Goal: Check status: Check status

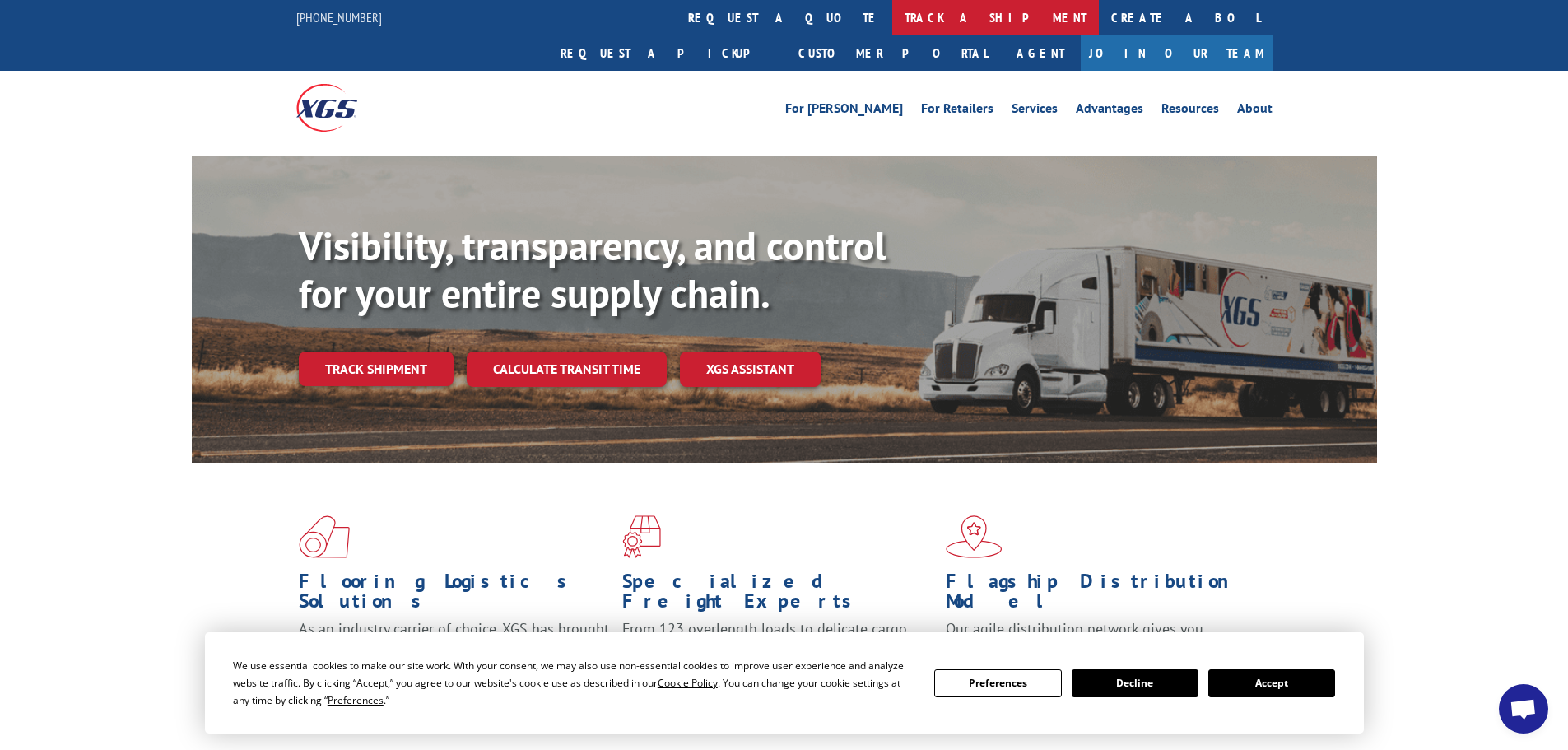
click at [893, 15] on link "track a shipment" at bounding box center [995, 18] width 206 height 35
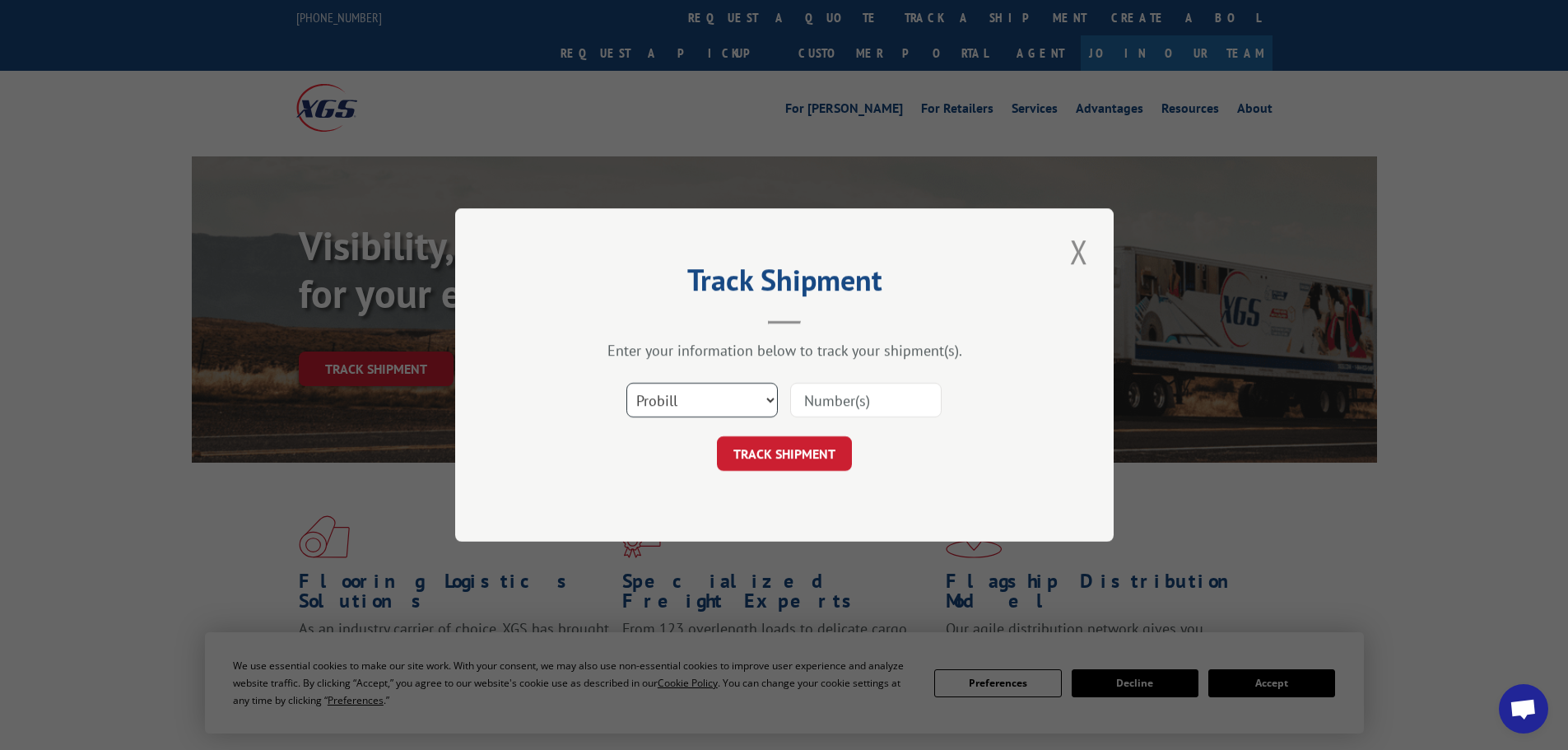
drag, startPoint x: 683, startPoint y: 395, endPoint x: 681, endPoint y: 412, distance: 17.1
click at [685, 400] on select "Select category... Probill BOL PO" at bounding box center [702, 400] width 152 height 34
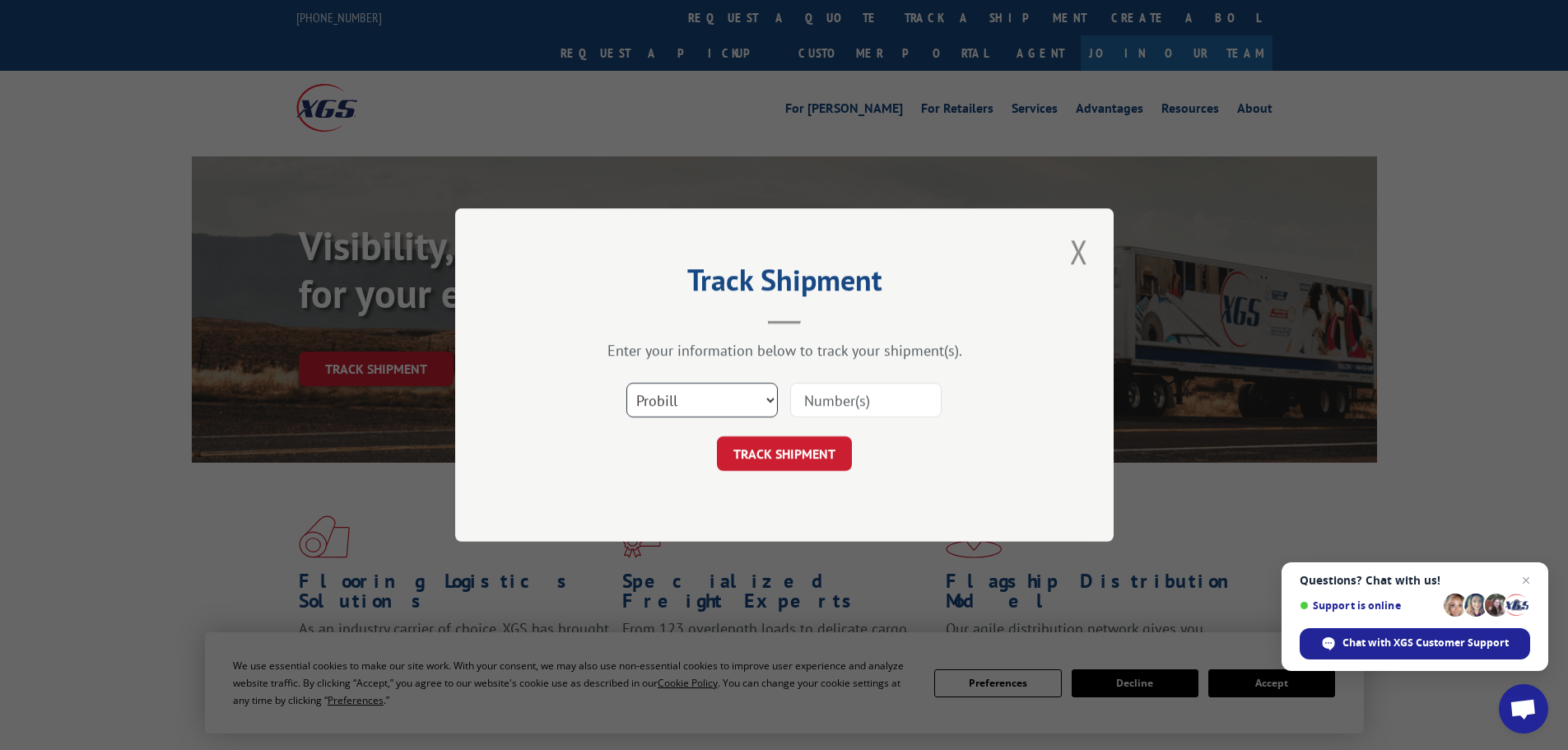
select select "bol"
click at [626, 383] on select "Select category... Probill BOL PO" at bounding box center [702, 400] width 152 height 34
click at [811, 404] on input at bounding box center [866, 400] width 152 height 34
paste input "5951843"
type input "5951843"
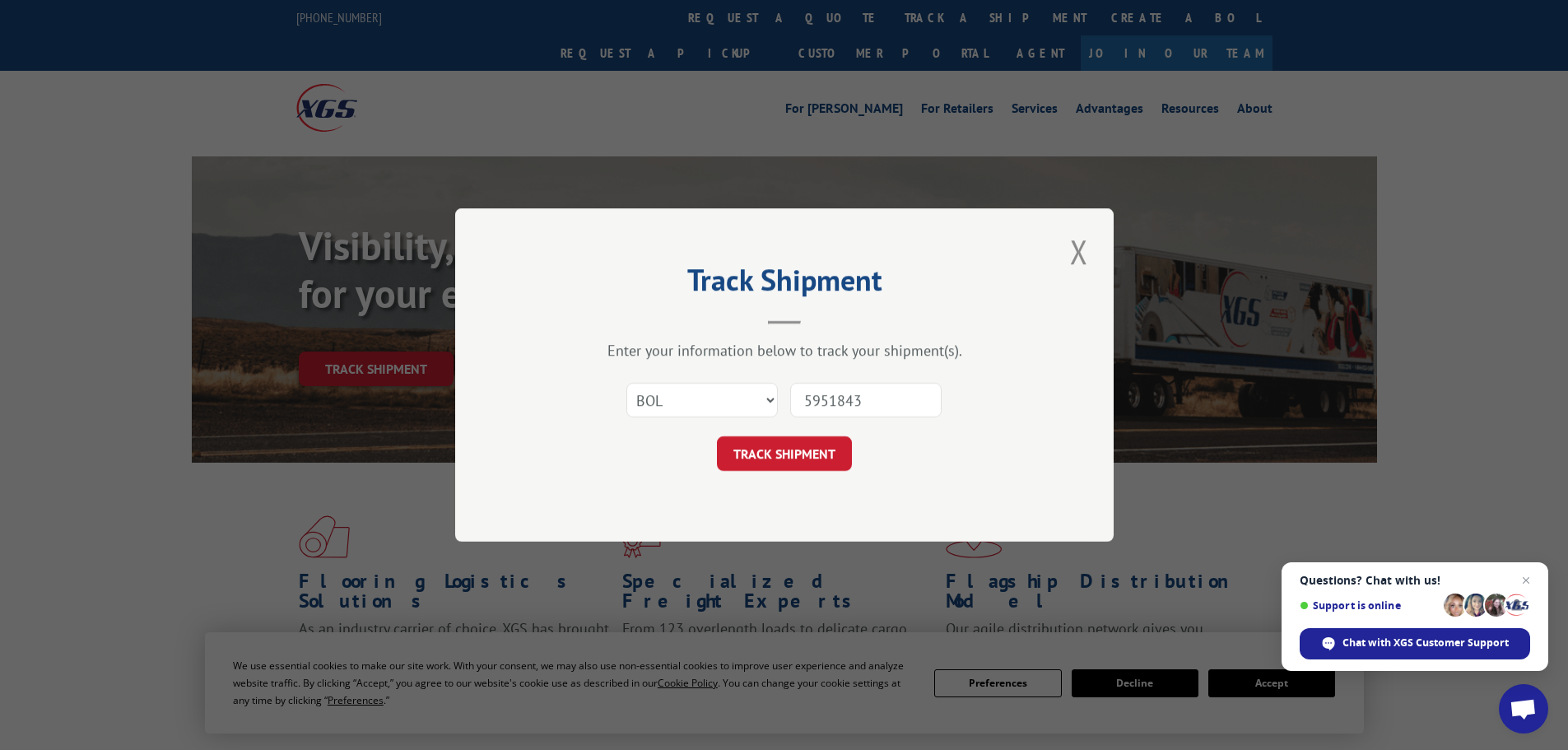
click at [780, 445] on button "TRACK SHIPMENT" at bounding box center [784, 453] width 135 height 34
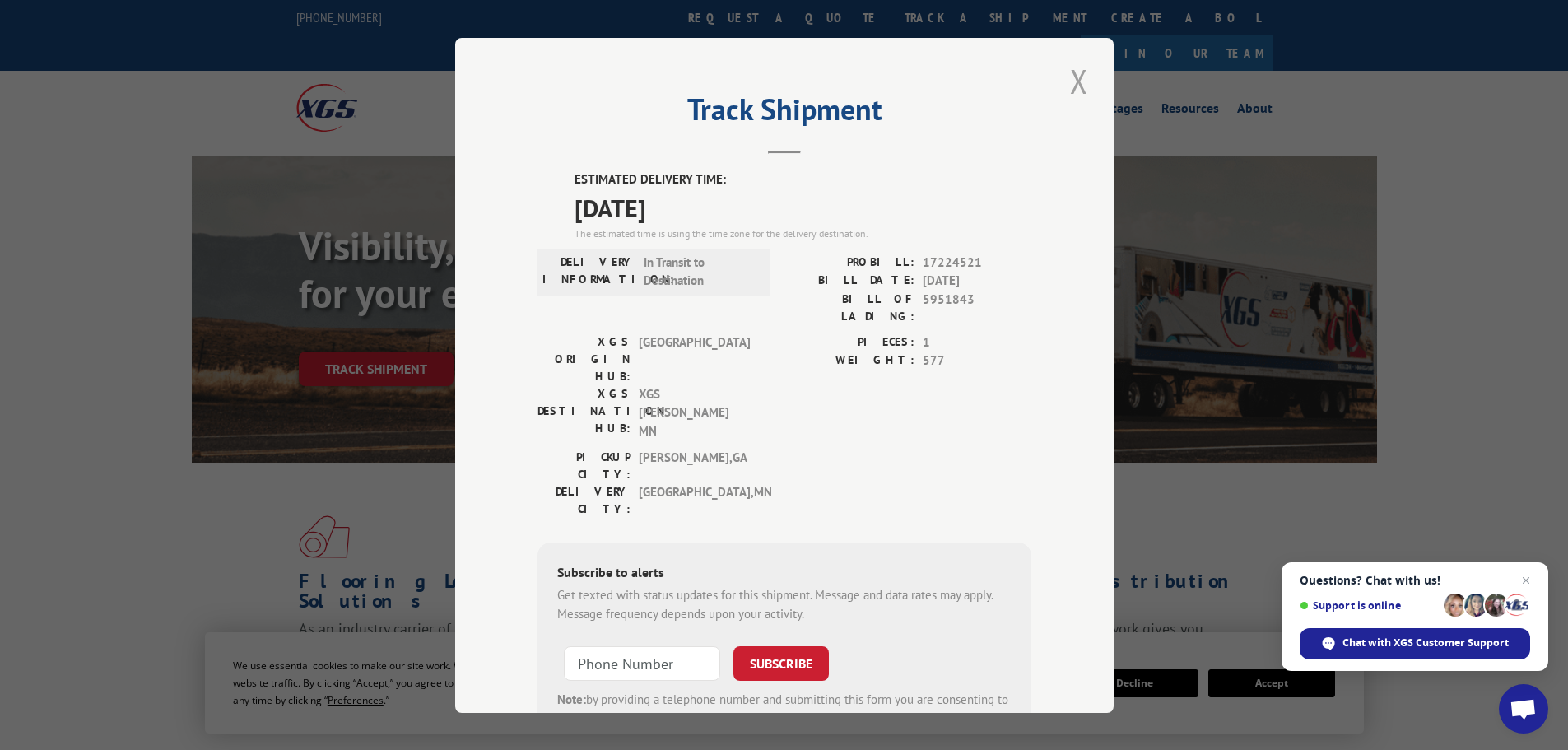
drag, startPoint x: 1077, startPoint y: 82, endPoint x: 1004, endPoint y: 20, distance: 95.8
click at [1077, 81] on button "Close modal" at bounding box center [1080, 80] width 28 height 45
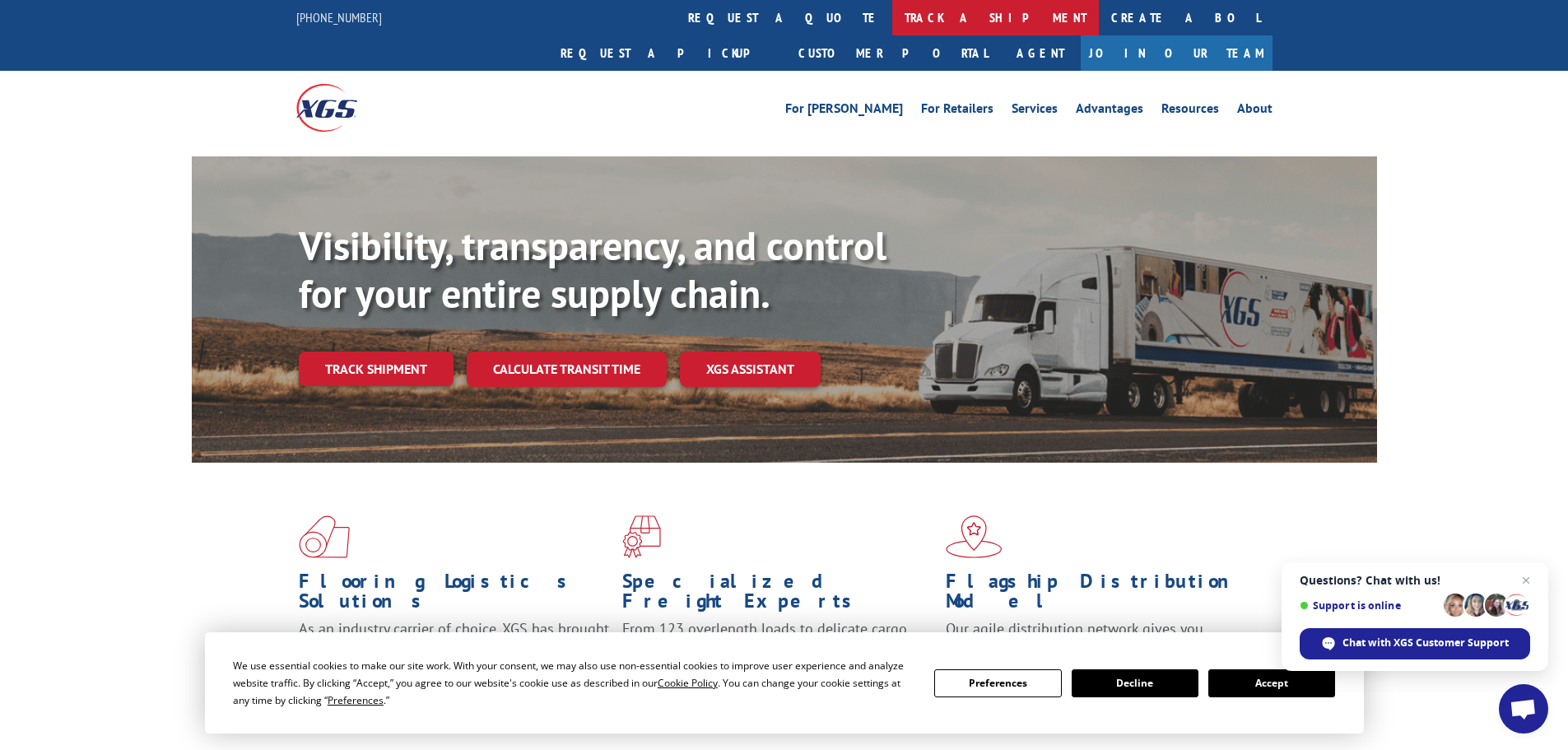
click at [893, 12] on link "track a shipment" at bounding box center [995, 18] width 206 height 35
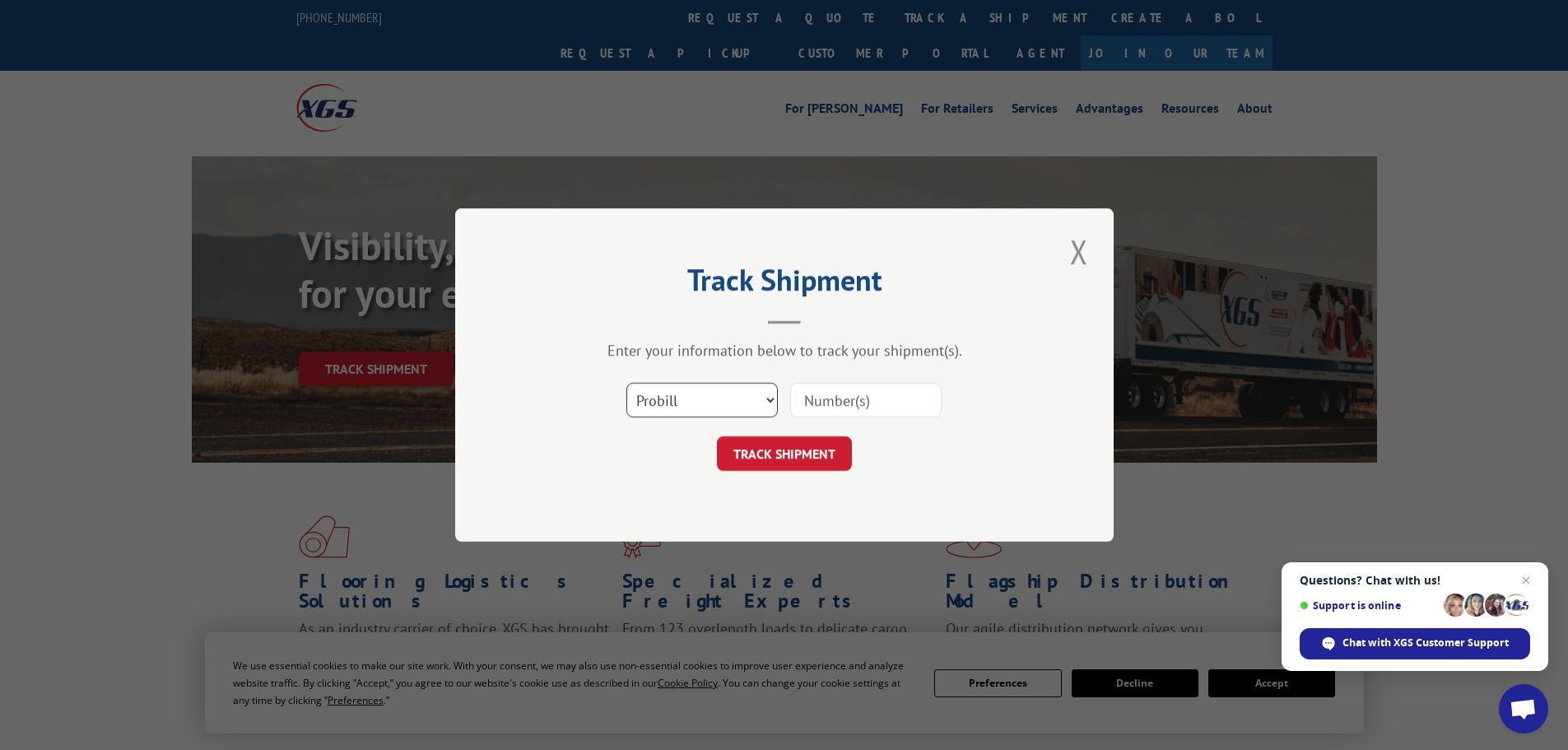
click at [691, 407] on select "Select category... Probill BOL PO" at bounding box center [702, 400] width 152 height 34
select select "bol"
click at [626, 383] on select "Select category... Probill BOL PO" at bounding box center [702, 400] width 152 height 34
drag, startPoint x: 859, startPoint y: 412, endPoint x: 868, endPoint y: 405, distance: 11.4
click at [864, 408] on input at bounding box center [866, 400] width 152 height 34
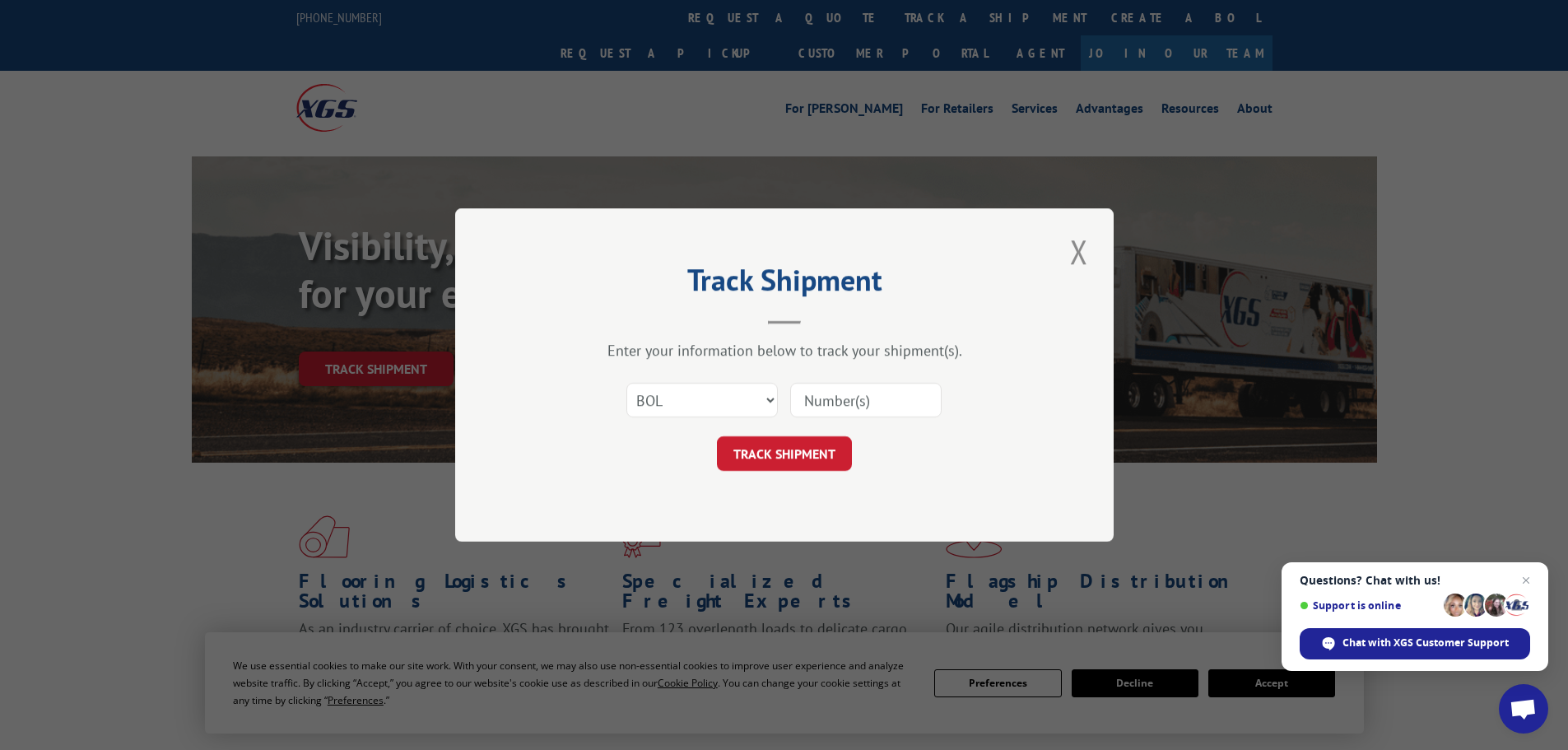
drag, startPoint x: 868, startPoint y: 405, endPoint x: 867, endPoint y: 414, distance: 9.1
paste input "5951842"
type input "5951842"
click at [814, 452] on button "TRACK SHIPMENT" at bounding box center [784, 453] width 135 height 34
